Goal: Transaction & Acquisition: Book appointment/travel/reservation

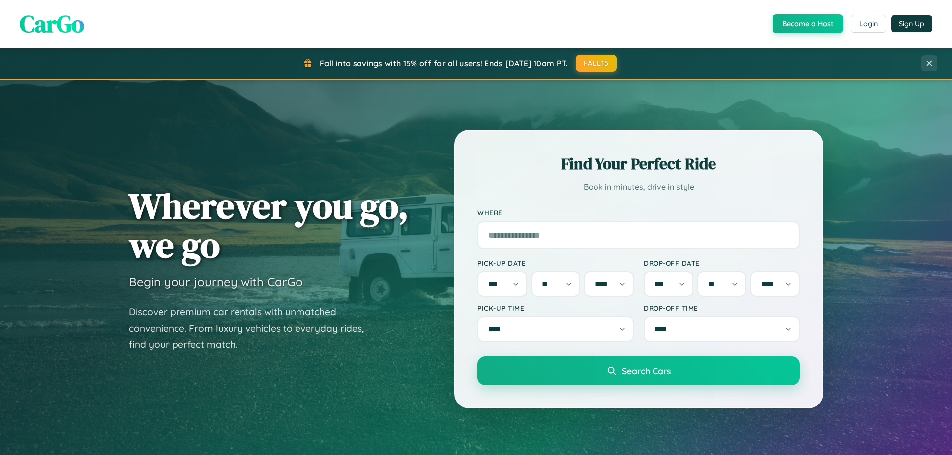
select select "*"
select select "**"
select select "****"
select select "*"
select select "**"
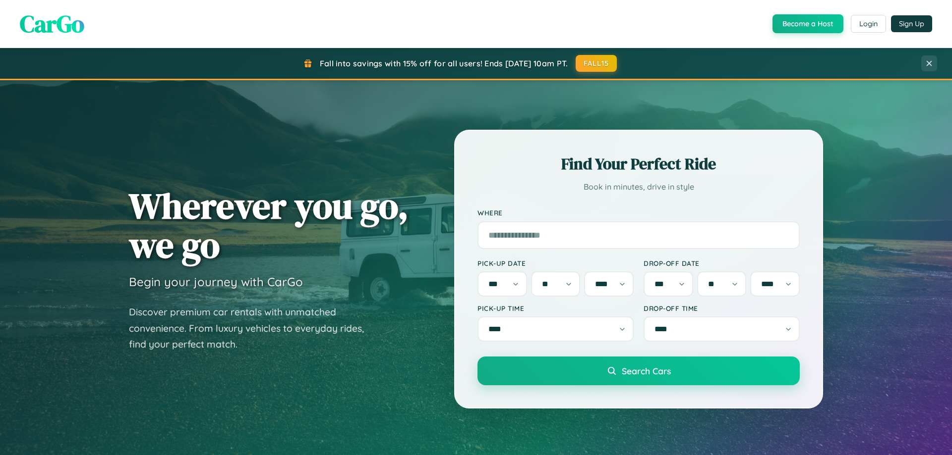
select select "****"
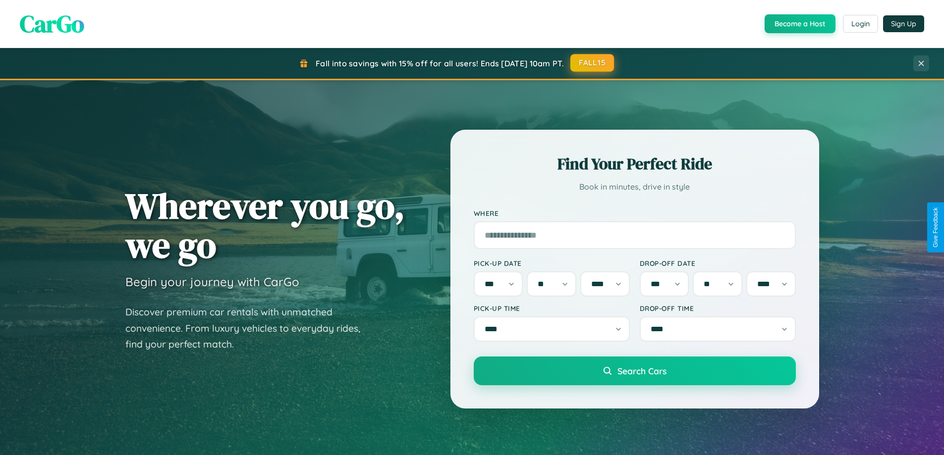
click at [593, 63] on button "FALL15" at bounding box center [592, 63] width 44 height 18
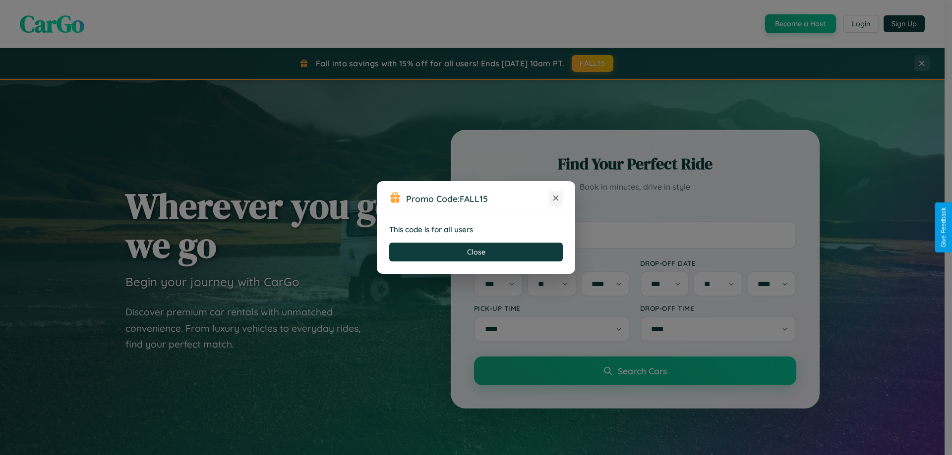
click at [556, 199] on icon at bounding box center [556, 198] width 10 height 10
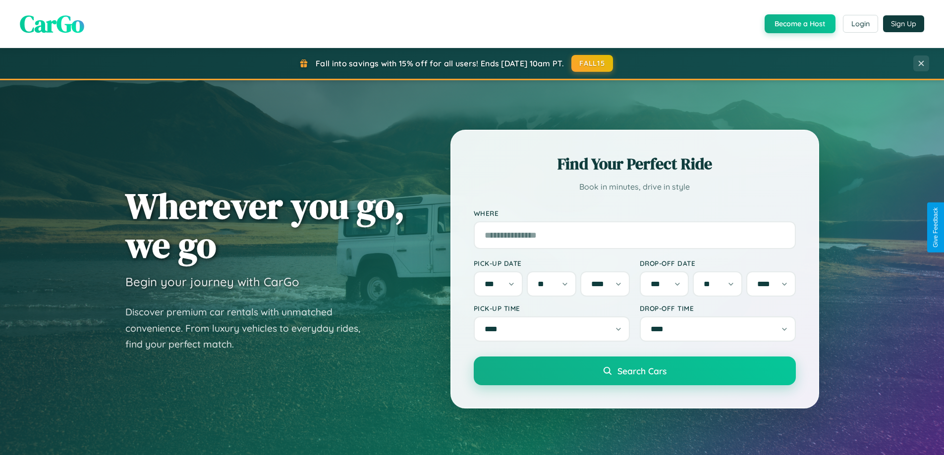
scroll to position [1907, 0]
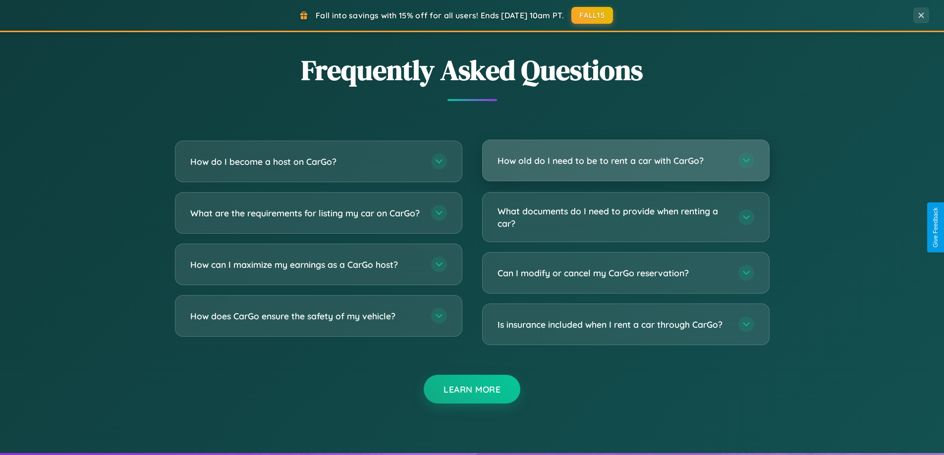
click at [625, 161] on h3 "How old do I need to be to rent a car with CarGo?" at bounding box center [613, 161] width 231 height 12
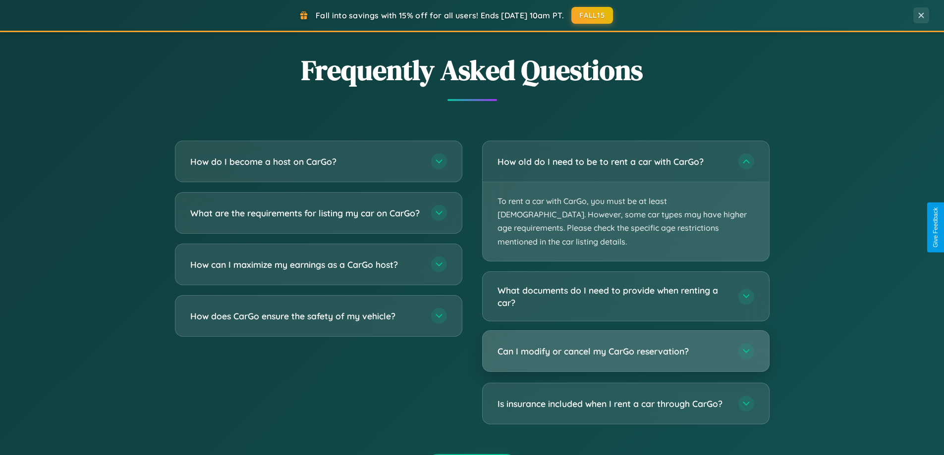
click at [625, 345] on h3 "Can I modify or cancel my CarGo reservation?" at bounding box center [613, 351] width 231 height 12
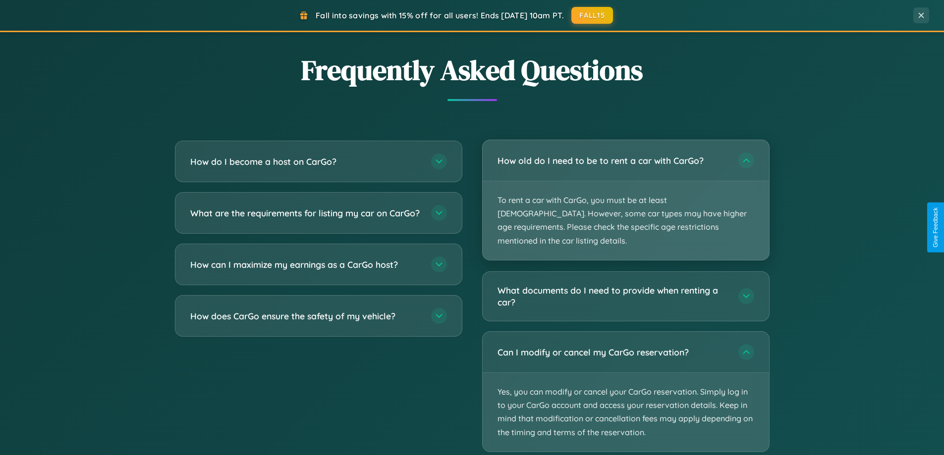
click at [625, 194] on p "To rent a car with CarGo, you must be at least [DEMOGRAPHIC_DATA]. However, som…" at bounding box center [626, 220] width 286 height 79
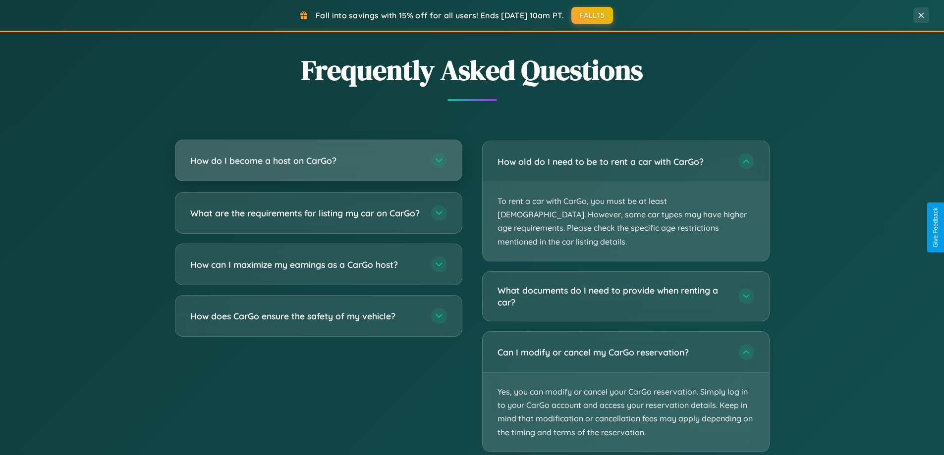
click at [318, 161] on h3 "How do I become a host on CarGo?" at bounding box center [305, 161] width 231 height 12
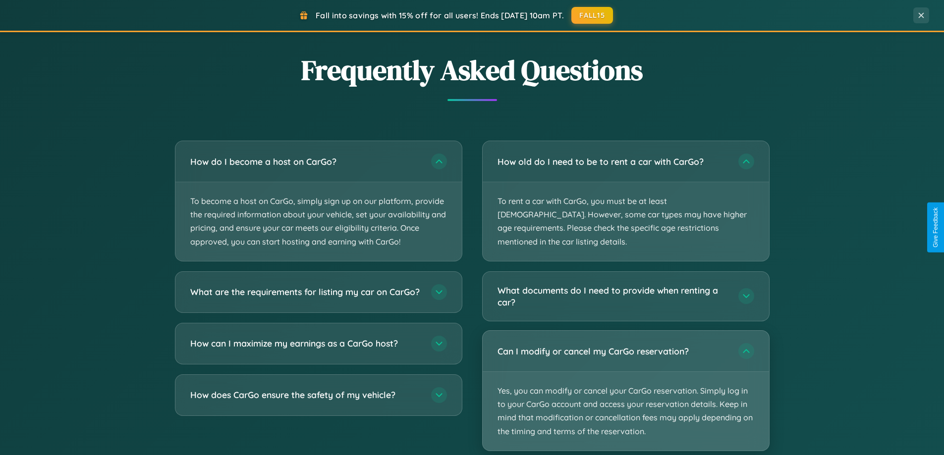
click at [625, 377] on p "Yes, you can modify or cancel your CarGo reservation. Simply log in to your Car…" at bounding box center [626, 411] width 286 height 79
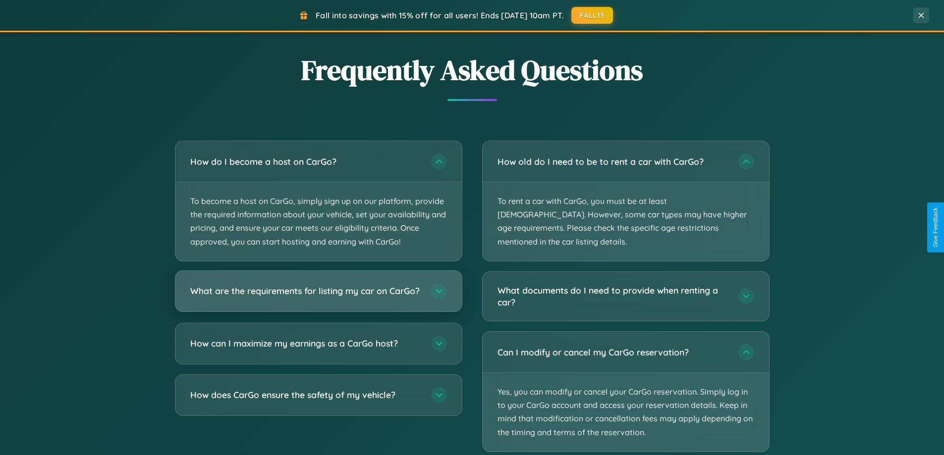
click at [318, 296] on h3 "What are the requirements for listing my car on CarGo?" at bounding box center [305, 291] width 231 height 12
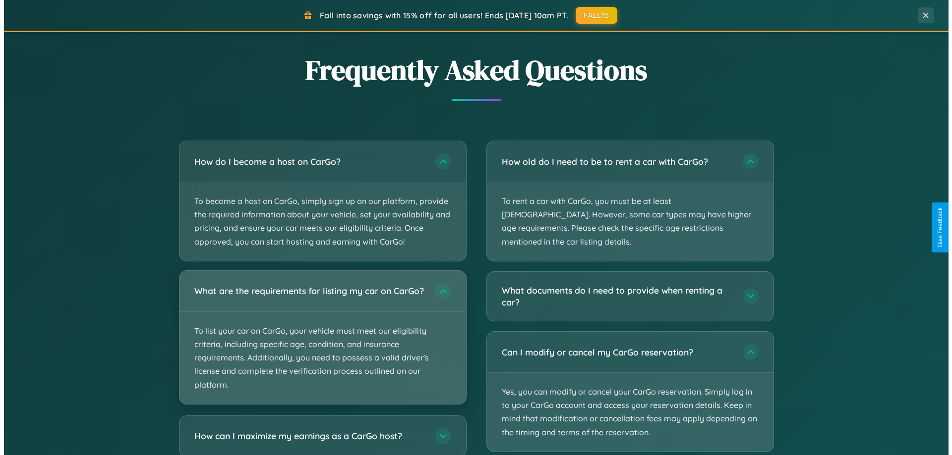
scroll to position [427, 0]
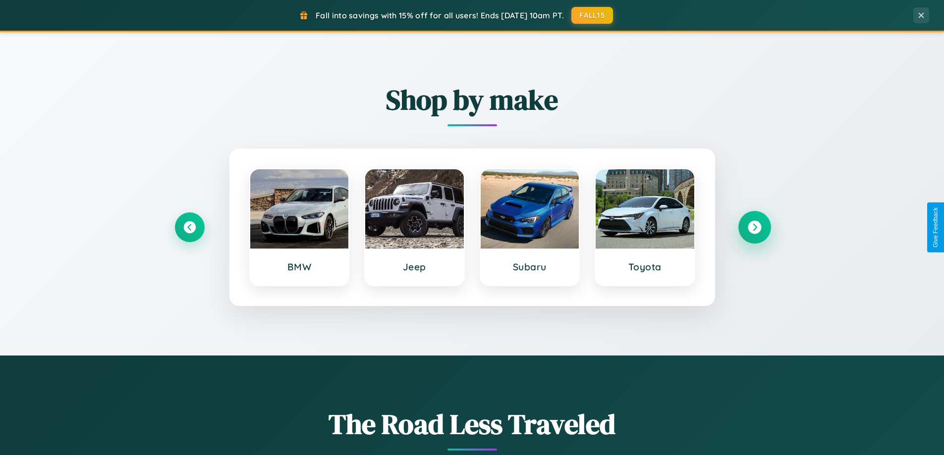
click at [754, 227] on icon at bounding box center [754, 227] width 13 height 13
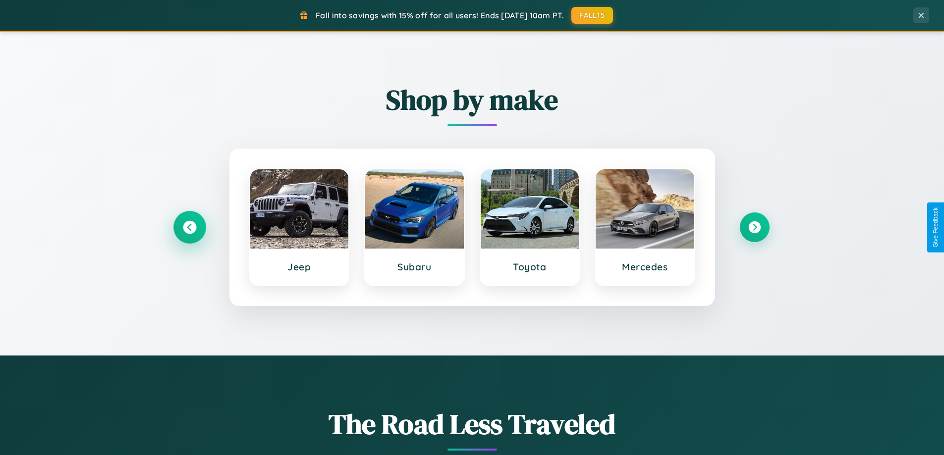
click at [189, 227] on icon at bounding box center [189, 227] width 13 height 13
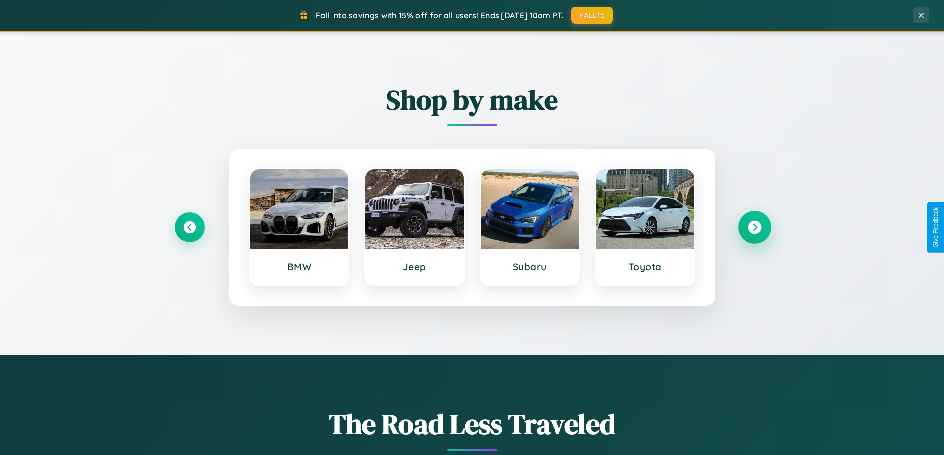
click at [754, 227] on icon at bounding box center [754, 227] width 13 height 13
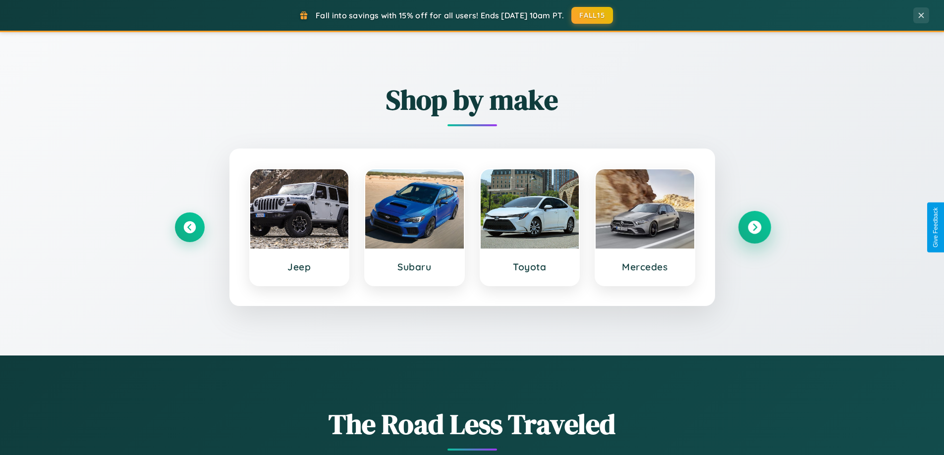
click at [754, 227] on icon at bounding box center [754, 227] width 13 height 13
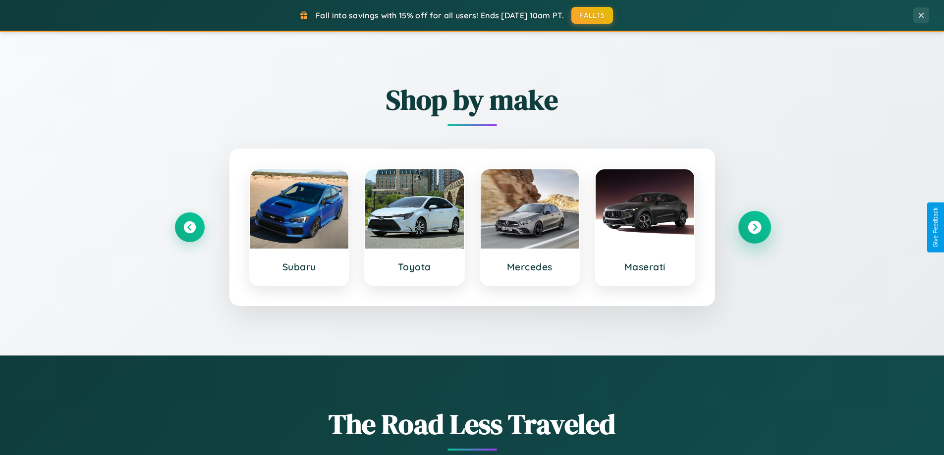
click at [754, 227] on icon at bounding box center [754, 227] width 13 height 13
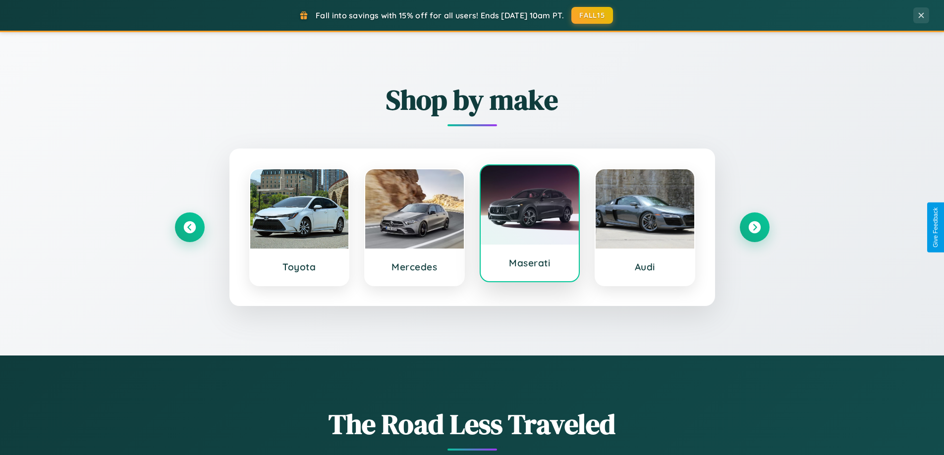
click at [529, 226] on div at bounding box center [530, 205] width 99 height 79
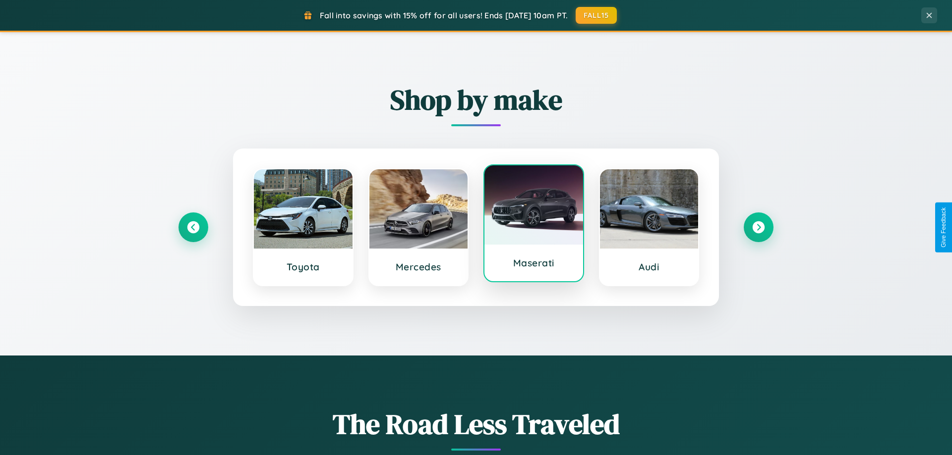
select select "*"
select select "**"
select select "****"
select select "*"
select select "**"
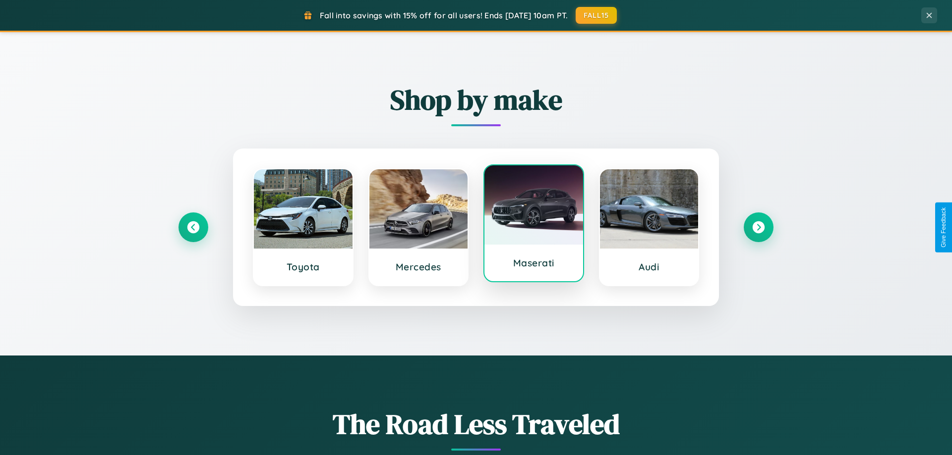
select select "****"
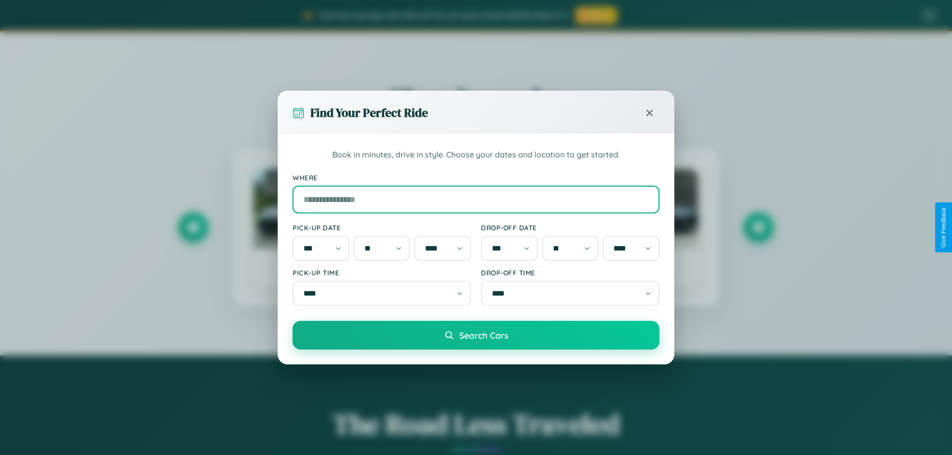
click at [476, 197] on input "Where" at bounding box center [475, 200] width 367 height 28
type input "******"
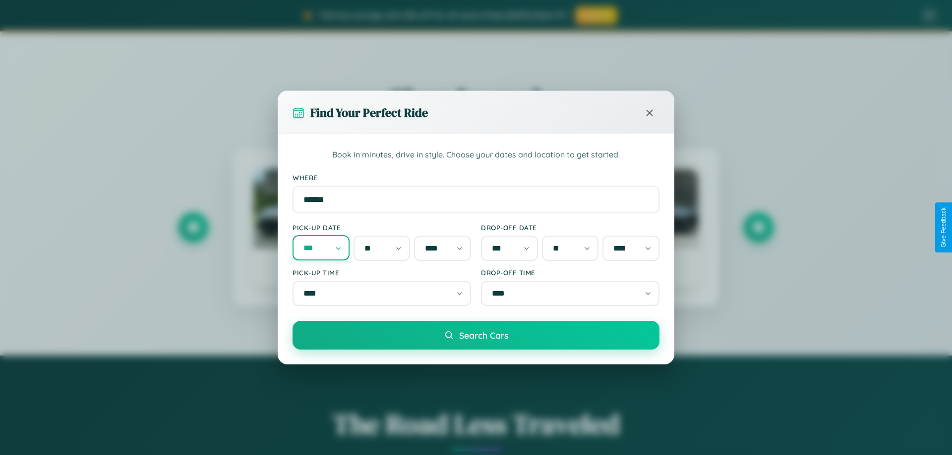
click at [321, 248] on select "*** *** *** *** *** *** *** *** *** *** *** ***" at bounding box center [320, 247] width 57 height 25
select select "**"
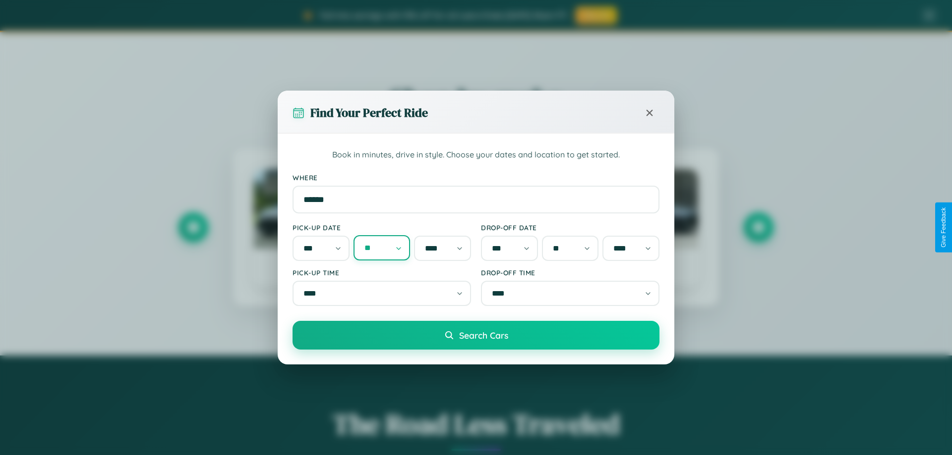
click at [382, 248] on select "* * * * * * * * * ** ** ** ** ** ** ** ** ** ** ** ** ** ** ** ** ** ** ** ** **" at bounding box center [381, 247] width 57 height 25
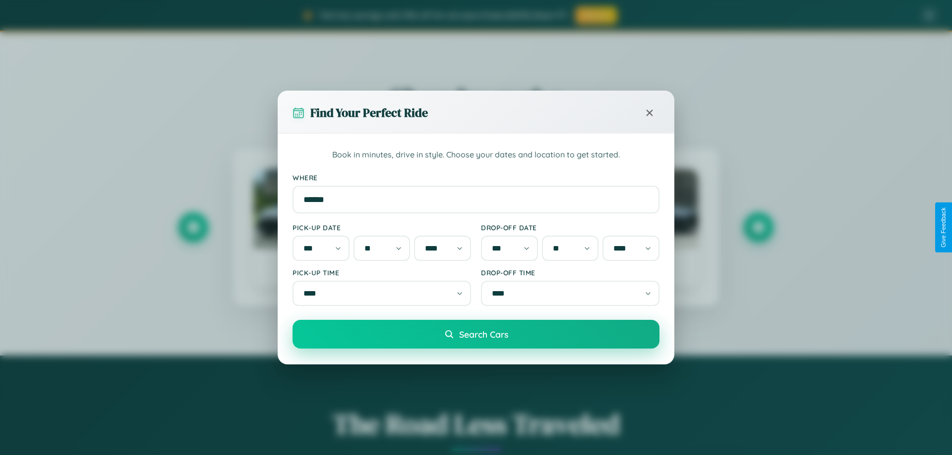
click at [476, 338] on span "Search Cars" at bounding box center [483, 334] width 49 height 11
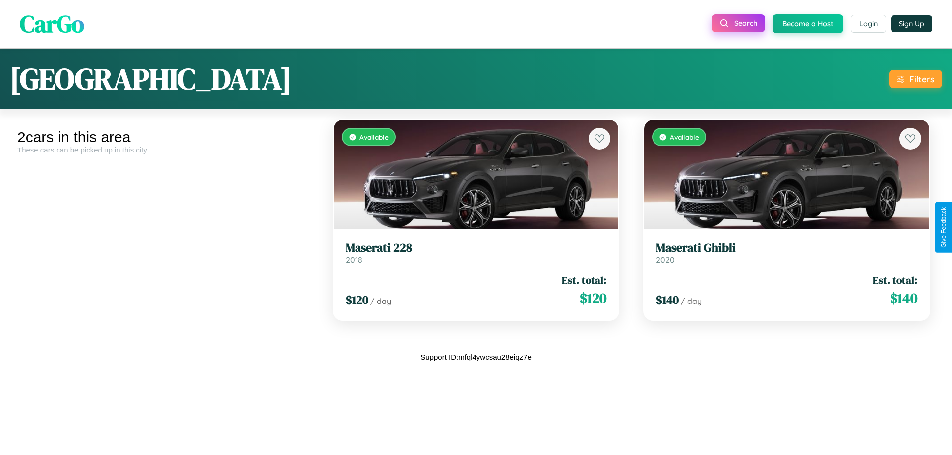
click at [736, 23] on span "Search" at bounding box center [745, 23] width 23 height 9
select select "**"
select select "****"
select select "**"
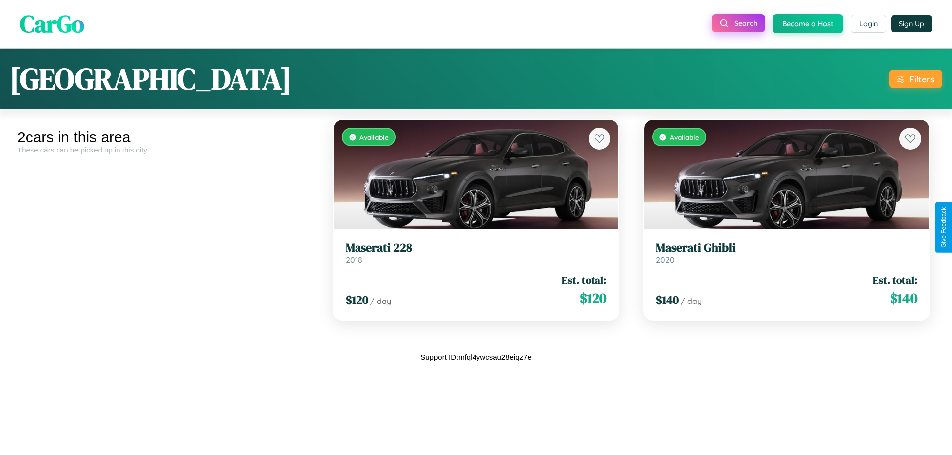
select select "**"
select select "****"
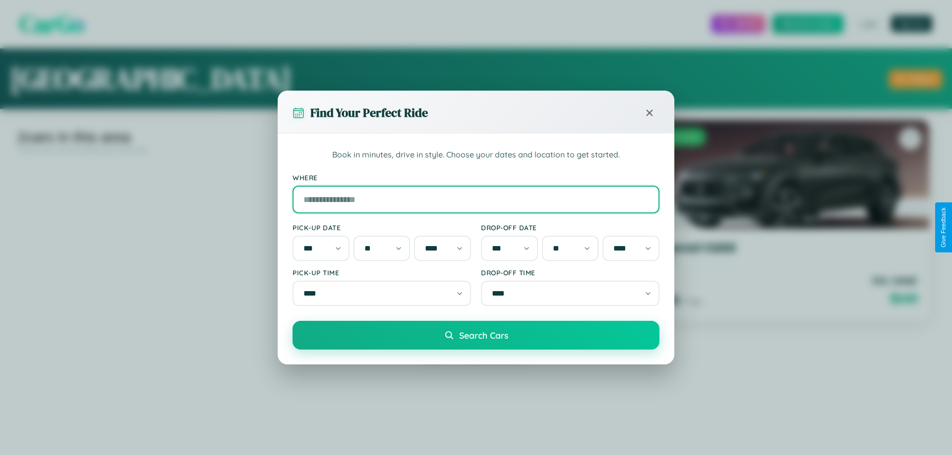
click at [476, 197] on input "Where" at bounding box center [475, 200] width 367 height 28
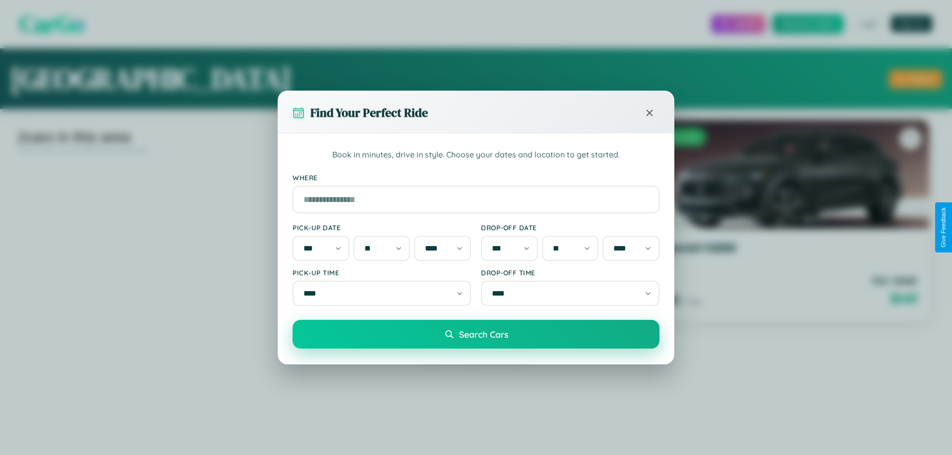
click at [476, 338] on span "Search Cars" at bounding box center [483, 334] width 49 height 11
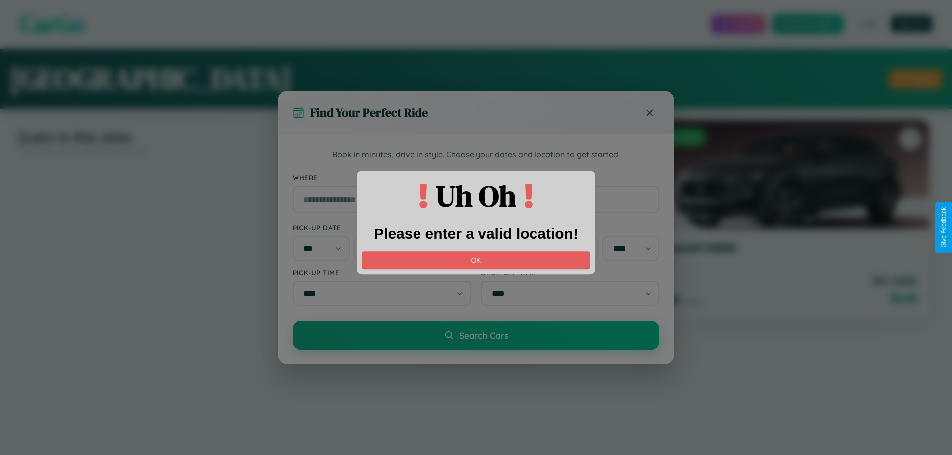
click at [472, 174] on label "Where" at bounding box center [475, 177] width 367 height 8
click at [472, 186] on input "Where" at bounding box center [475, 200] width 367 height 28
click at [472, 174] on label "Where" at bounding box center [475, 177] width 367 height 8
click at [472, 186] on input "Where" at bounding box center [475, 200] width 367 height 28
click at [472, 174] on label "Where" at bounding box center [475, 177] width 367 height 8
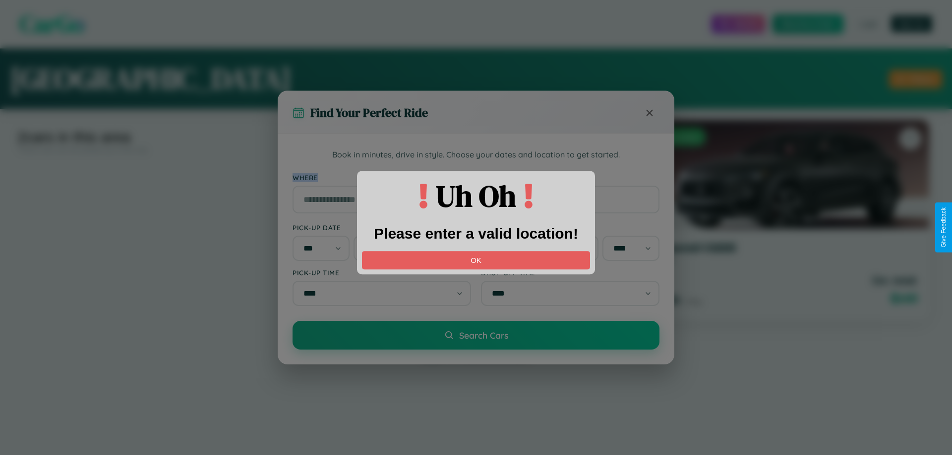
click at [472, 186] on input "Where" at bounding box center [475, 200] width 367 height 28
click at [472, 174] on label "Where" at bounding box center [475, 177] width 367 height 8
click at [472, 186] on input "Where" at bounding box center [475, 200] width 367 height 28
click at [472, 174] on label "Where" at bounding box center [475, 177] width 367 height 8
click at [472, 186] on input "Where" at bounding box center [475, 200] width 367 height 28
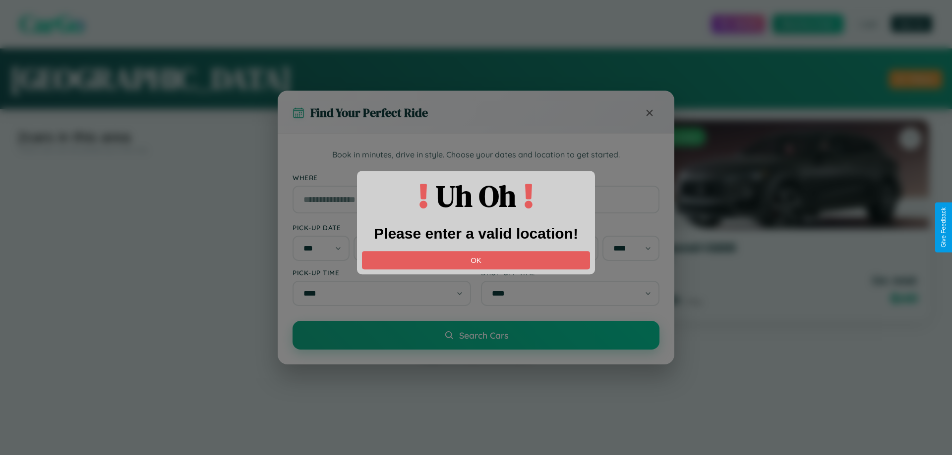
click at [472, 174] on label "Where" at bounding box center [475, 177] width 367 height 8
click at [472, 186] on input "Where" at bounding box center [475, 200] width 367 height 28
click at [472, 174] on label "Where" at bounding box center [475, 177] width 367 height 8
click at [472, 186] on input "Where" at bounding box center [475, 200] width 367 height 28
click at [472, 174] on label "Where" at bounding box center [475, 177] width 367 height 8
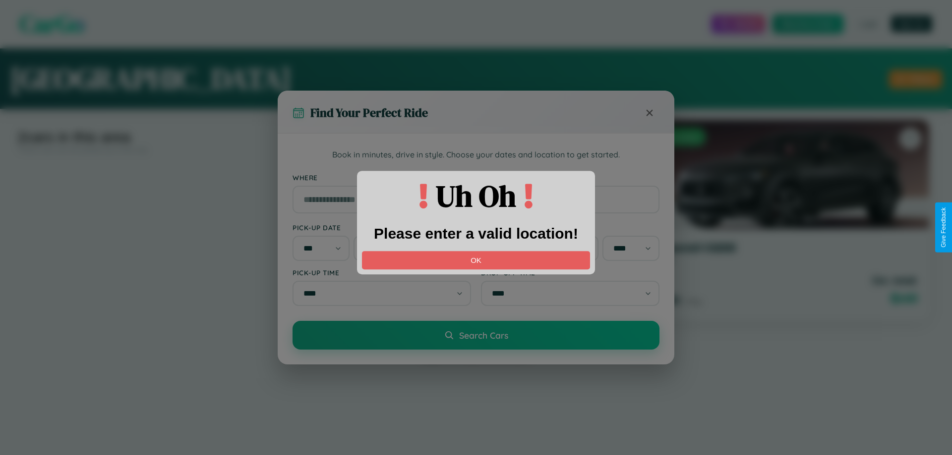
click at [472, 186] on input "Where" at bounding box center [475, 200] width 367 height 28
click at [472, 174] on label "Where" at bounding box center [475, 177] width 367 height 8
click at [472, 186] on input "Where" at bounding box center [475, 200] width 367 height 28
click at [472, 174] on label "Where" at bounding box center [475, 177] width 367 height 8
click at [472, 186] on input "Where" at bounding box center [475, 200] width 367 height 28
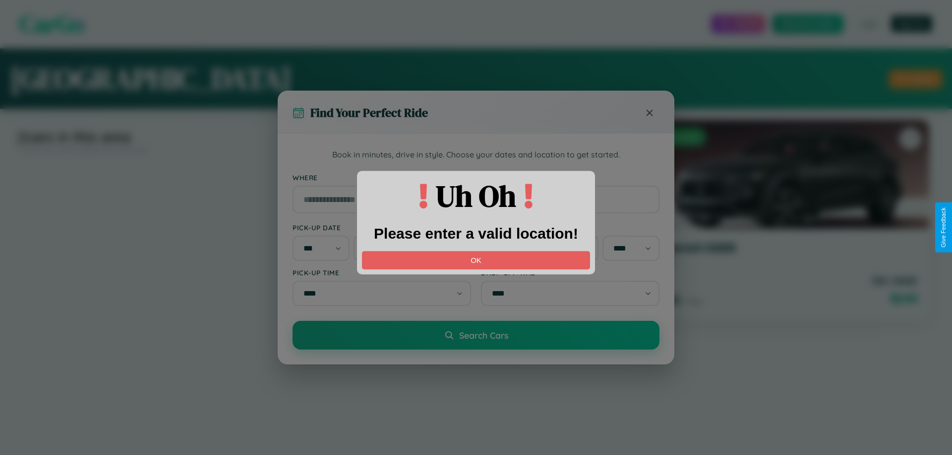
click at [472, 174] on label "Where" at bounding box center [475, 177] width 367 height 8
click at [472, 186] on input "Where" at bounding box center [475, 200] width 367 height 28
click at [472, 174] on label "Where" at bounding box center [475, 177] width 367 height 8
click at [472, 186] on input "Where" at bounding box center [475, 200] width 367 height 28
click at [472, 174] on label "Where" at bounding box center [475, 177] width 367 height 8
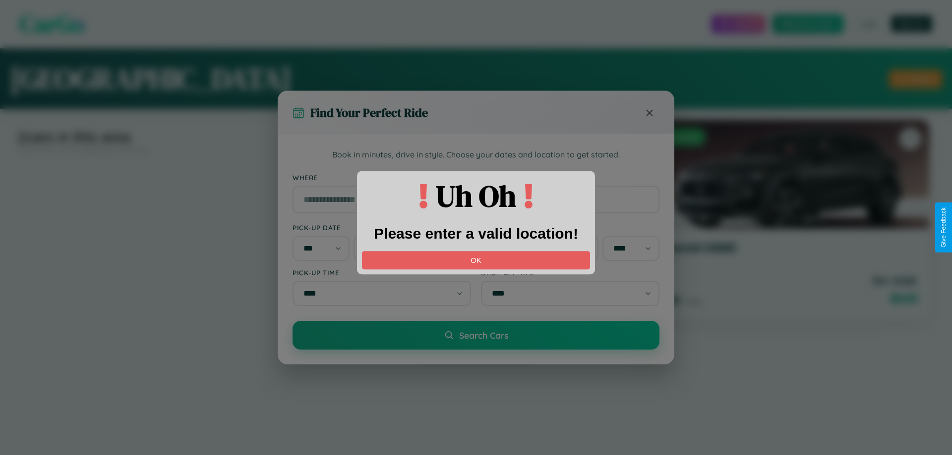
click at [472, 186] on input "Where" at bounding box center [475, 200] width 367 height 28
click at [472, 174] on label "Where" at bounding box center [475, 177] width 367 height 8
click at [472, 186] on input "Where" at bounding box center [475, 200] width 367 height 28
click at [472, 174] on label "Where" at bounding box center [475, 177] width 367 height 8
click at [472, 186] on input "Where" at bounding box center [475, 200] width 367 height 28
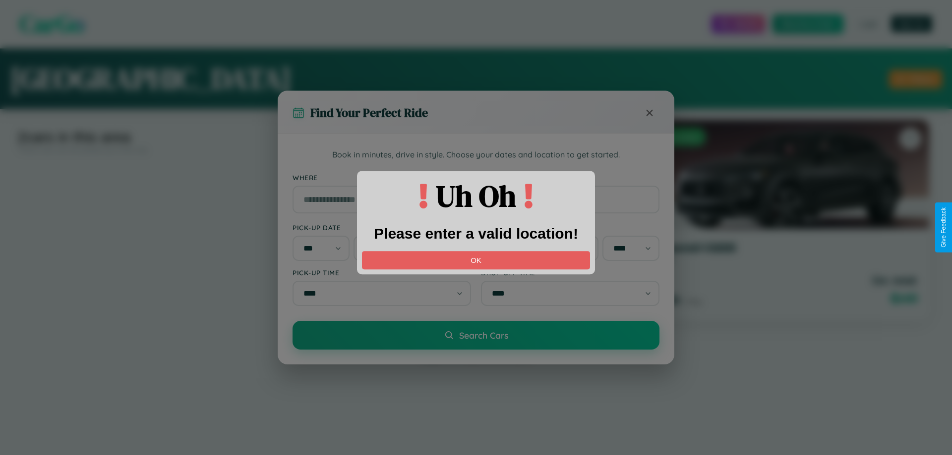
click at [472, 174] on label "Where" at bounding box center [475, 177] width 367 height 8
click at [472, 186] on input "Where" at bounding box center [475, 200] width 367 height 28
click at [472, 174] on label "Where" at bounding box center [475, 177] width 367 height 8
click at [472, 186] on input "Where" at bounding box center [475, 200] width 367 height 28
click at [472, 174] on label "Where" at bounding box center [475, 177] width 367 height 8
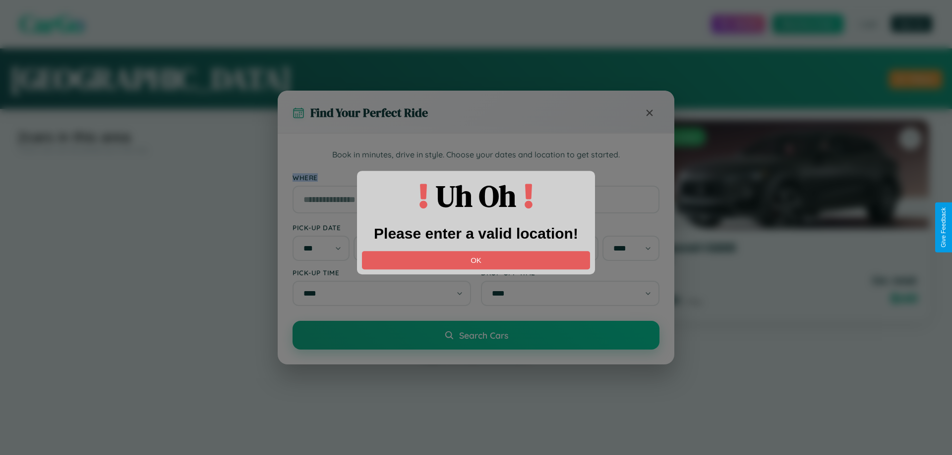
click at [472, 186] on input "Where" at bounding box center [475, 200] width 367 height 28
click at [472, 174] on label "Where" at bounding box center [475, 177] width 367 height 8
click at [472, 186] on input "Where" at bounding box center [475, 200] width 367 height 28
click at [472, 174] on label "Where" at bounding box center [475, 177] width 367 height 8
click at [472, 186] on input "Where" at bounding box center [475, 200] width 367 height 28
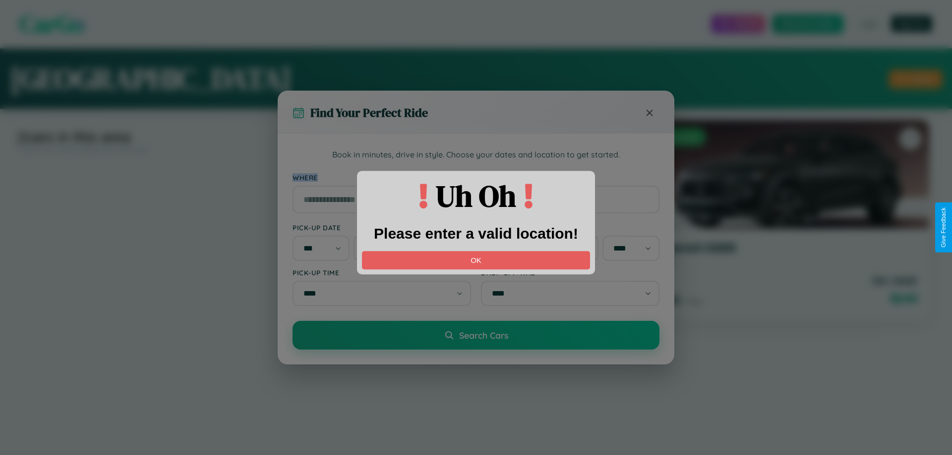
click at [472, 174] on label "Where" at bounding box center [475, 177] width 367 height 8
click at [472, 186] on input "Where" at bounding box center [475, 200] width 367 height 28
click at [472, 174] on label "Where" at bounding box center [475, 177] width 367 height 8
click at [472, 186] on input "Where" at bounding box center [475, 200] width 367 height 28
click at [472, 174] on label "Where" at bounding box center [475, 177] width 367 height 8
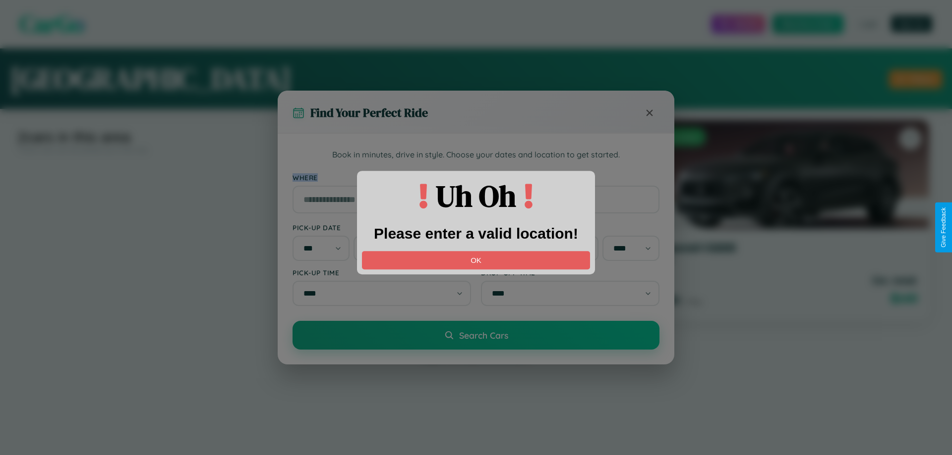
click at [472, 186] on input "Where" at bounding box center [475, 200] width 367 height 28
click at [472, 174] on label "Where" at bounding box center [475, 177] width 367 height 8
click at [472, 186] on input "Where" at bounding box center [475, 200] width 367 height 28
click at [472, 174] on label "Where" at bounding box center [475, 177] width 367 height 8
click at [472, 186] on input "Where" at bounding box center [475, 200] width 367 height 28
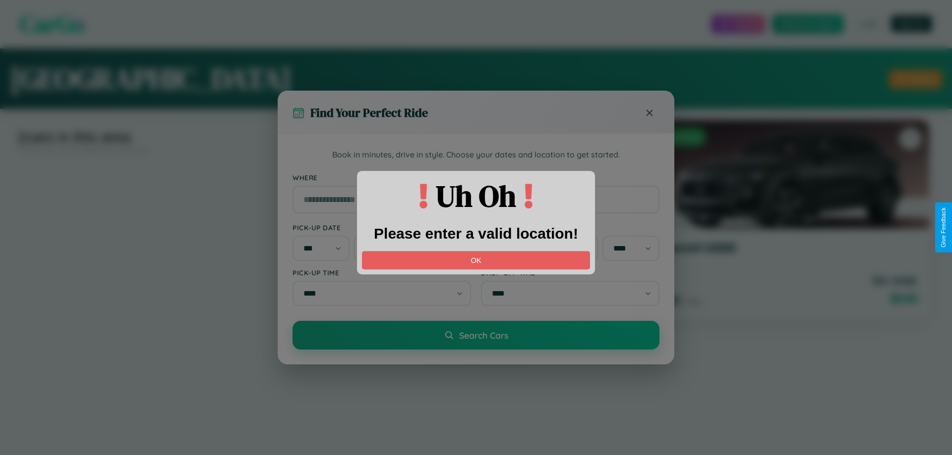
click at [472, 253] on div "Pick-up Date *** *** *** *** *** *** *** *** *** *** *** *** * * * * * * * * * …" at bounding box center [475, 265] width 367 height 83
